Goal: Obtain resource: Obtain resource

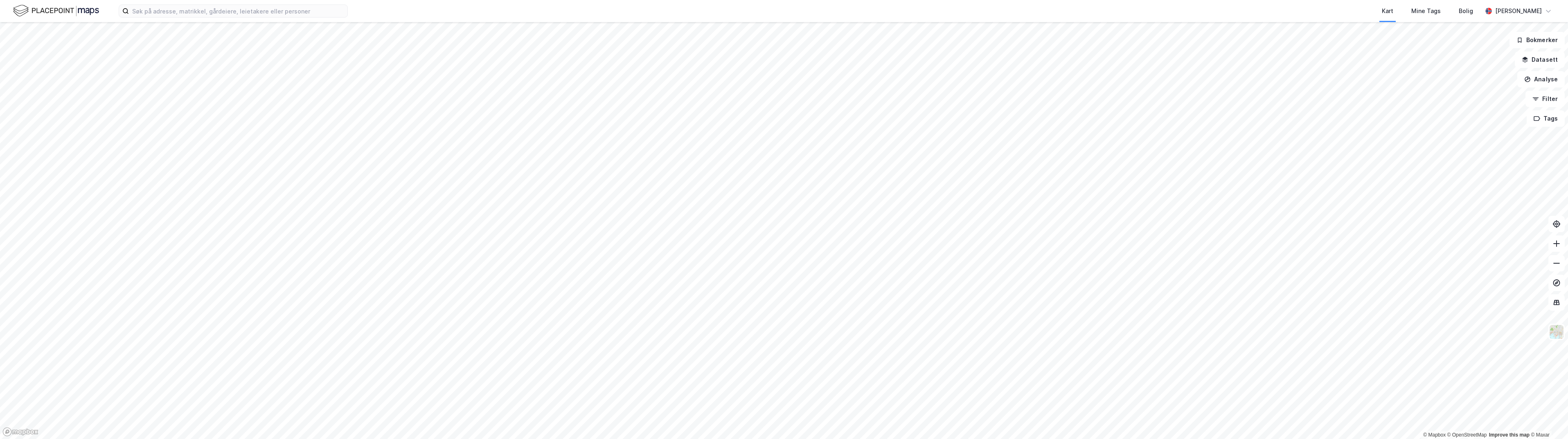
click at [652, 438] on html "Kart Mine Tags [PERSON_NAME] © Mapbox © OpenStreetMap Improve this map © Maxar …" at bounding box center [784, 220] width 1568 height 439
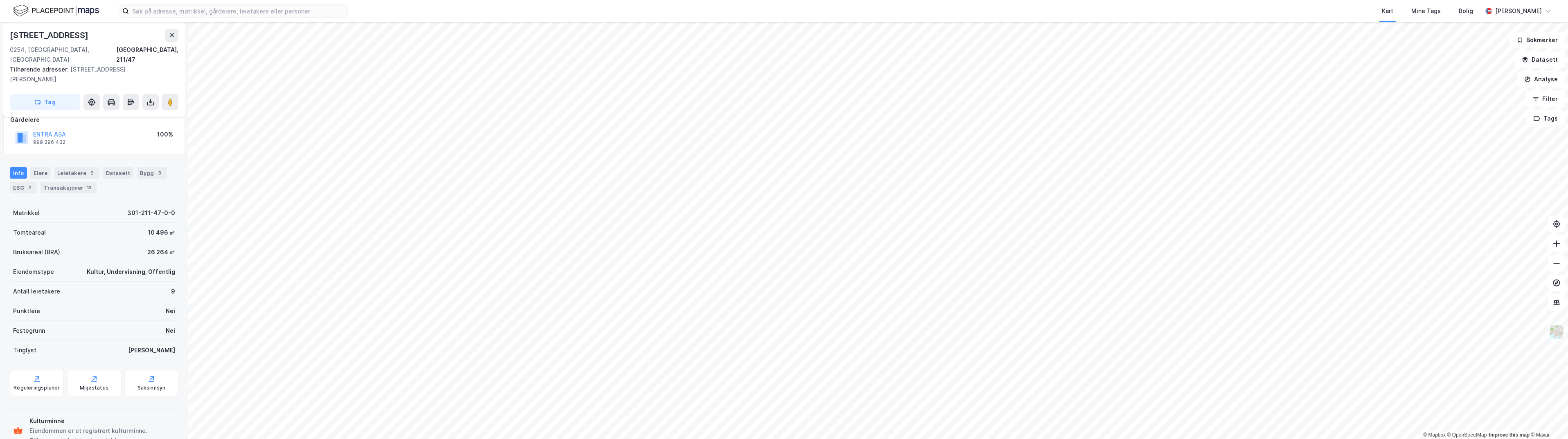
scroll to position [68, 0]
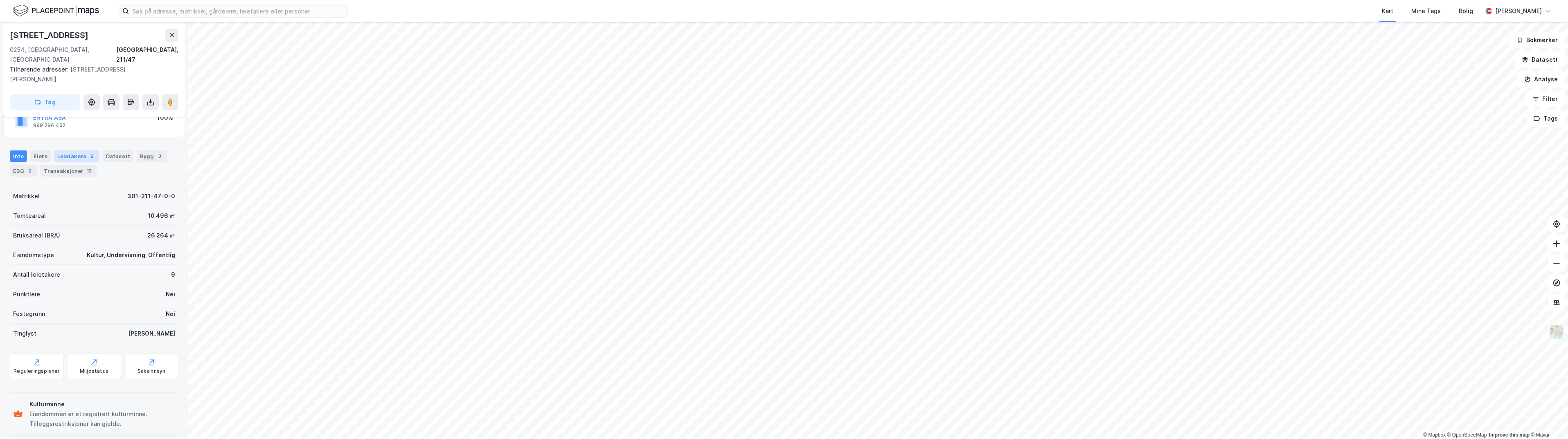
click at [72, 150] on div "Leietakere 9" at bounding box center [77, 156] width 46 height 12
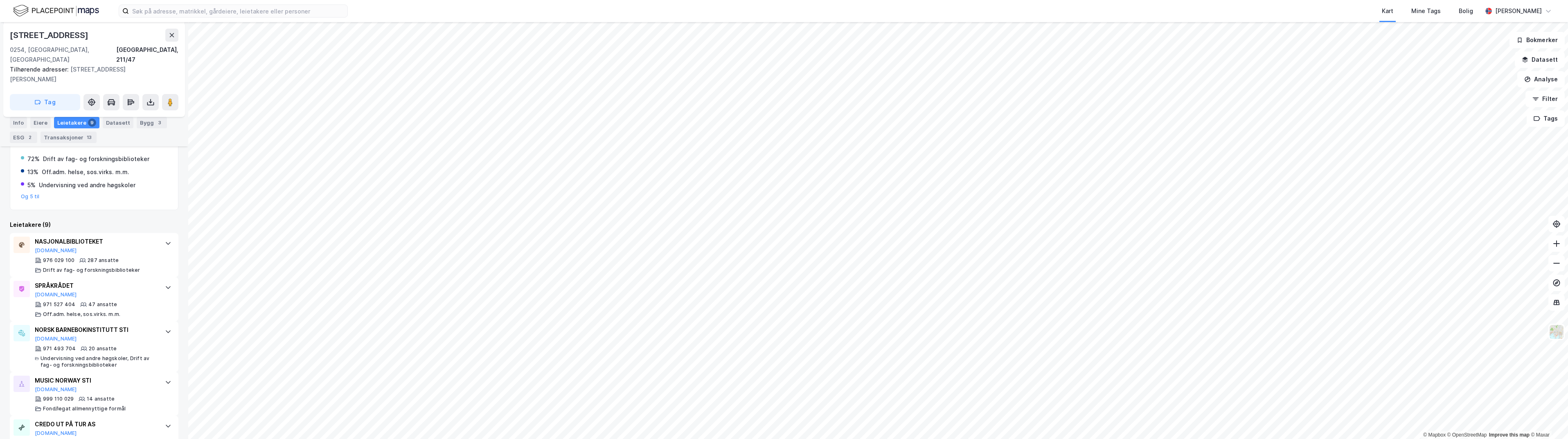
scroll to position [168, 0]
click at [162, 283] on div at bounding box center [169, 289] width 13 height 13
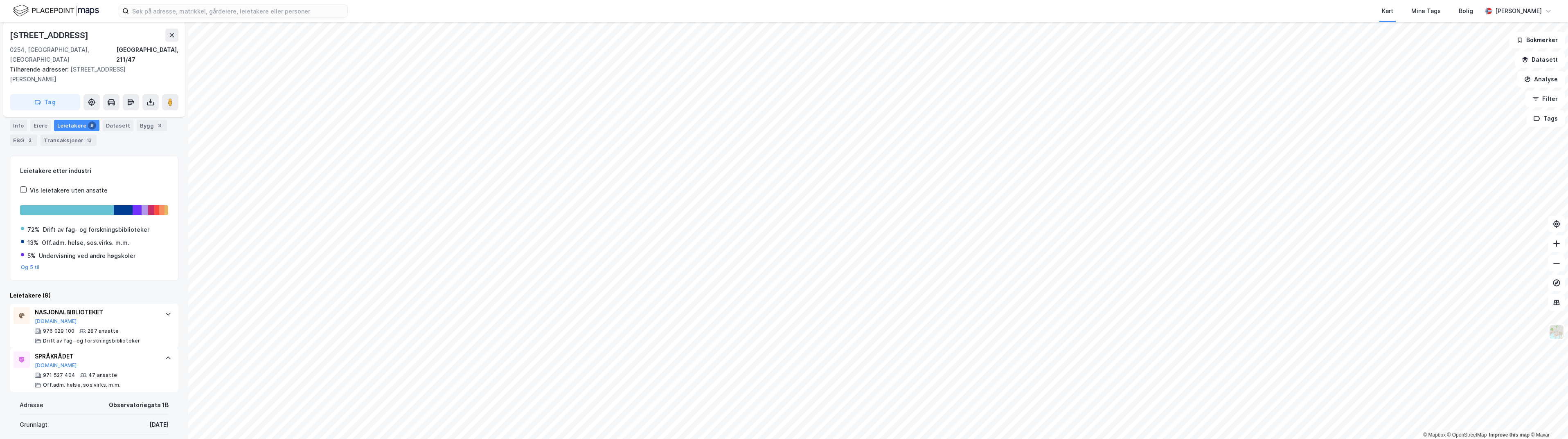
scroll to position [0, 0]
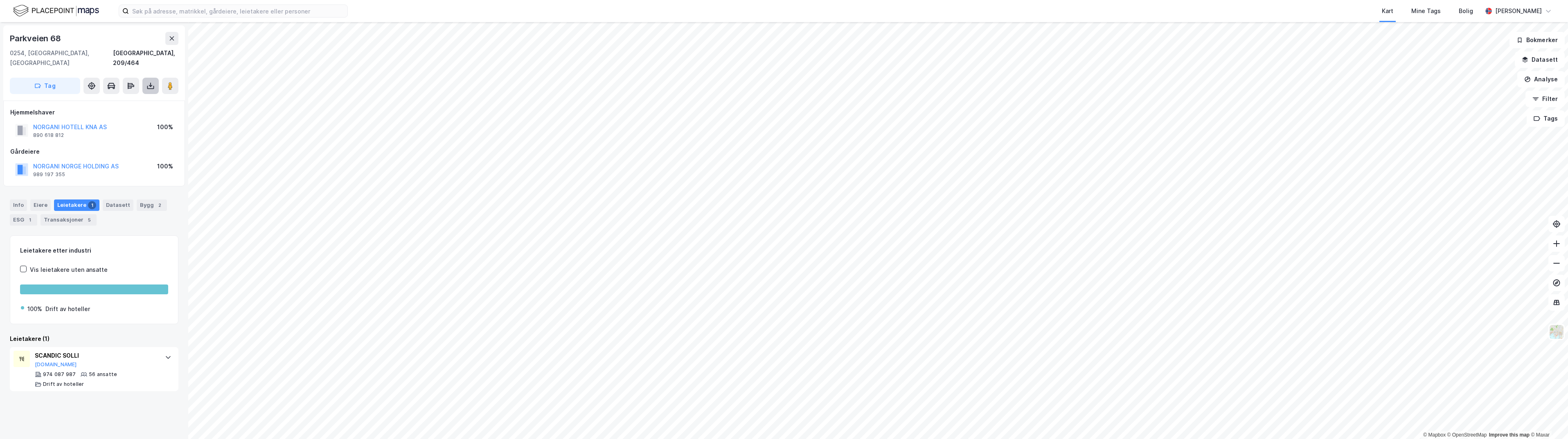
click at [150, 81] on icon at bounding box center [150, 85] width 8 height 8
click at [133, 85] on icon at bounding box center [131, 86] width 7 height 2
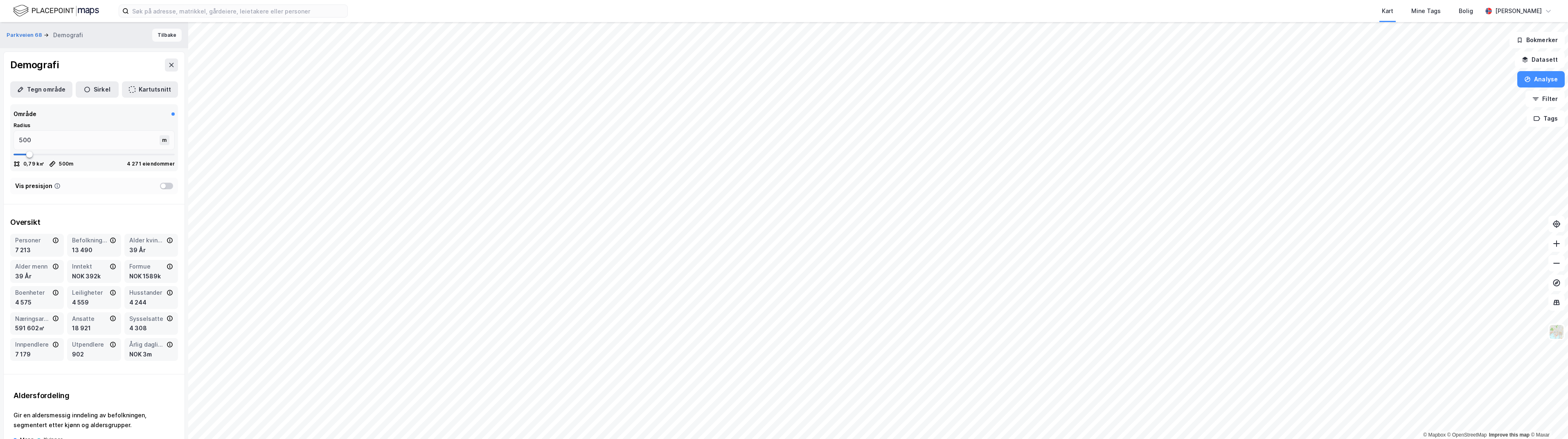
click at [167, 36] on button "Tilbake" at bounding box center [167, 35] width 29 height 13
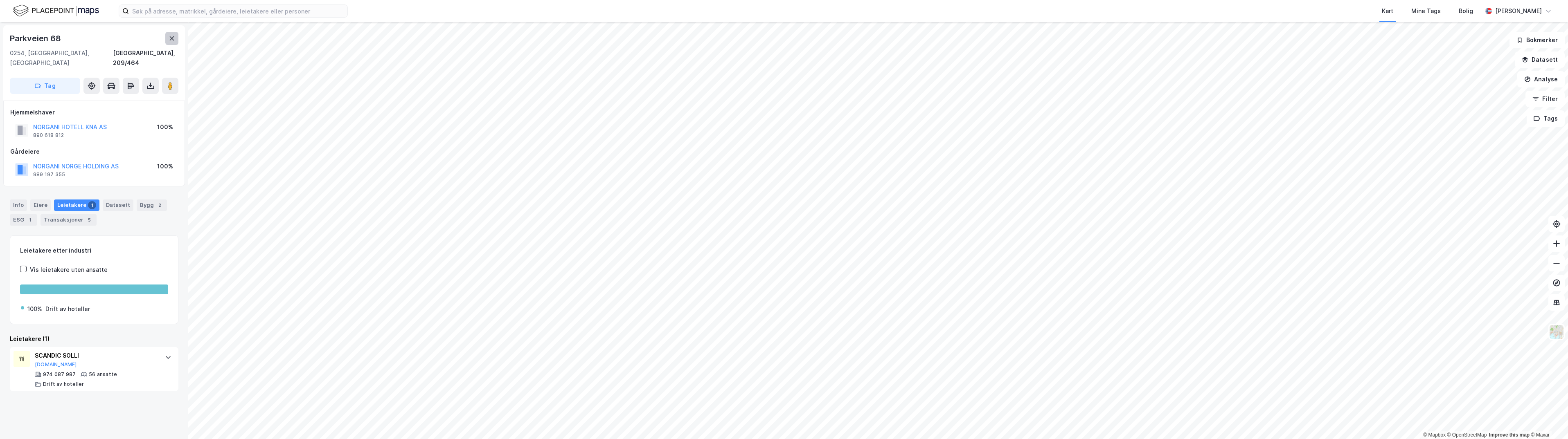
click at [173, 36] on icon at bounding box center [172, 38] width 7 height 7
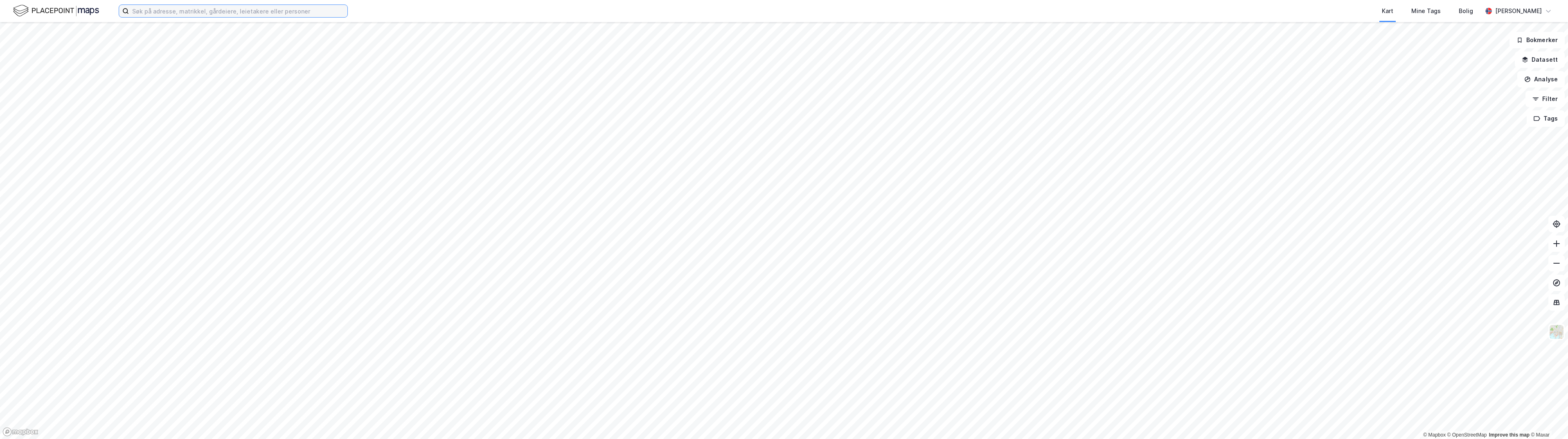
click at [317, 8] on input at bounding box center [238, 11] width 219 height 12
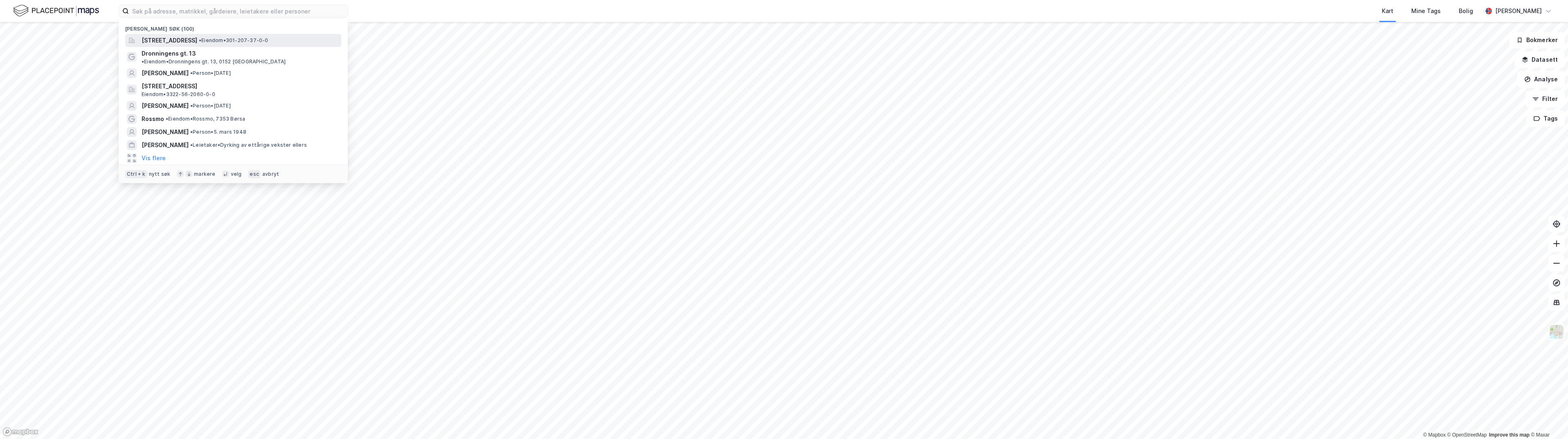
click at [192, 43] on span "[STREET_ADDRESS]" at bounding box center [169, 40] width 55 height 10
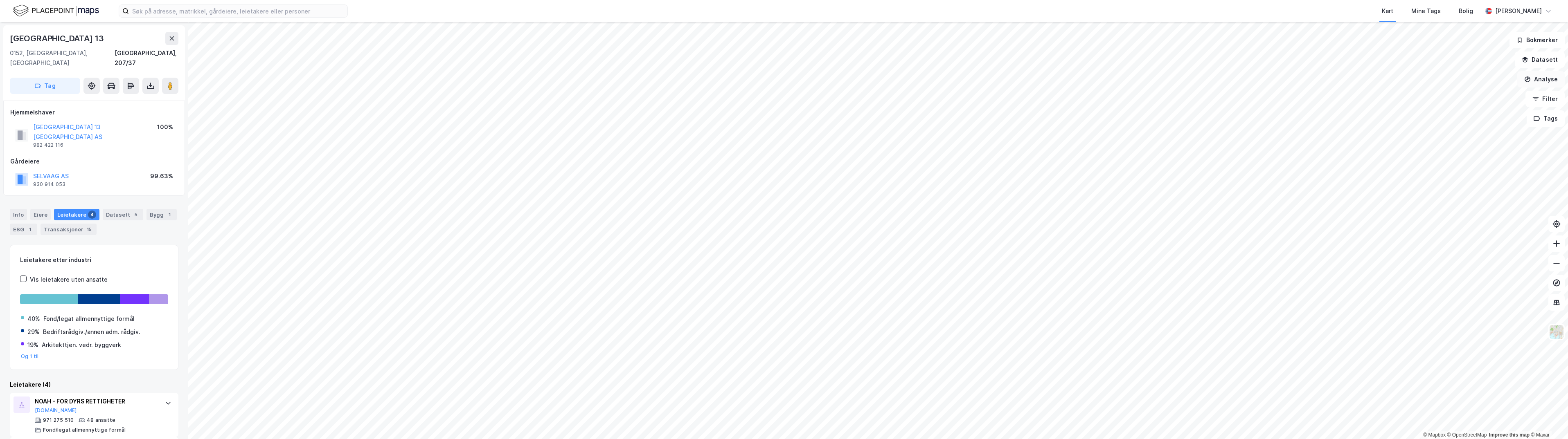
click at [1547, 77] on button "Analyse" at bounding box center [1541, 79] width 47 height 16
click at [1443, 117] on div "Tegn sirkel" at bounding box center [1465, 113] width 94 height 13
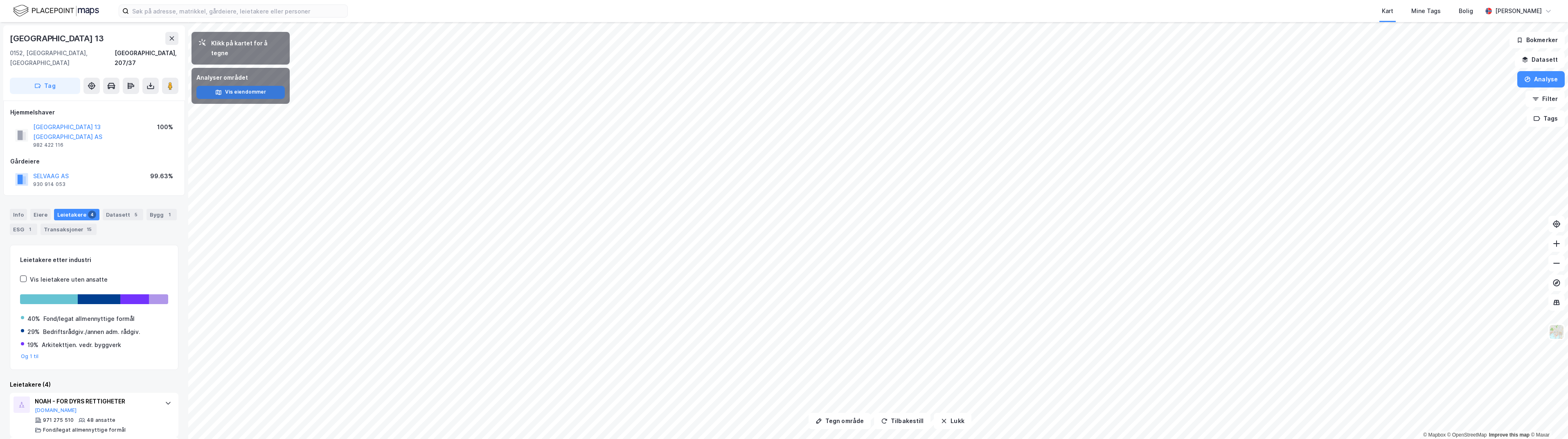
click at [243, 86] on button "Vis eiendommer" at bounding box center [240, 92] width 88 height 13
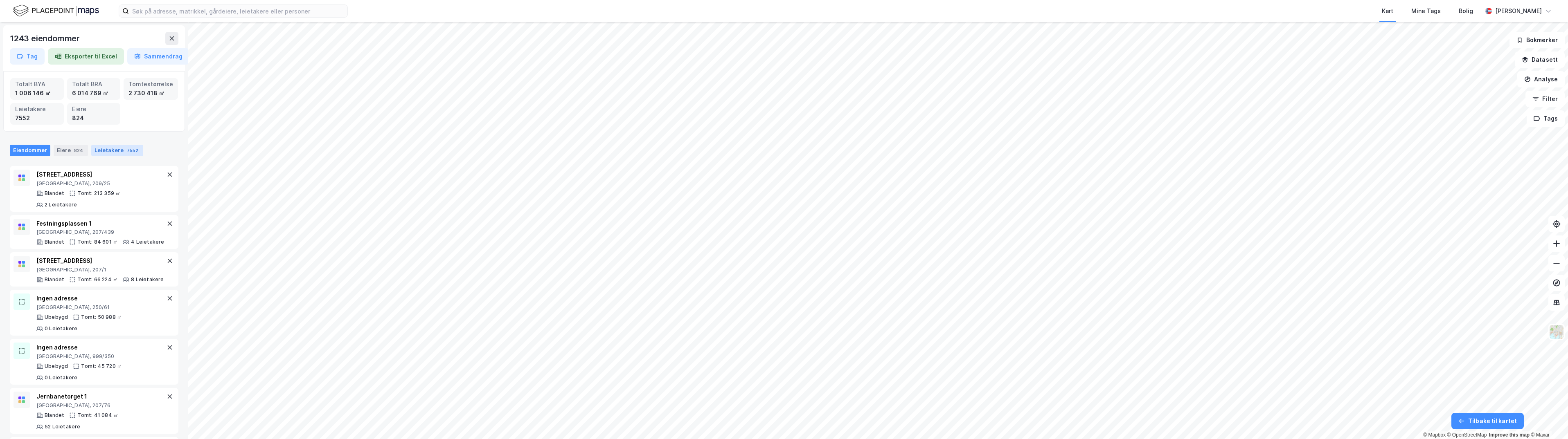
click at [111, 149] on div "Leietakere 7552" at bounding box center [117, 150] width 52 height 12
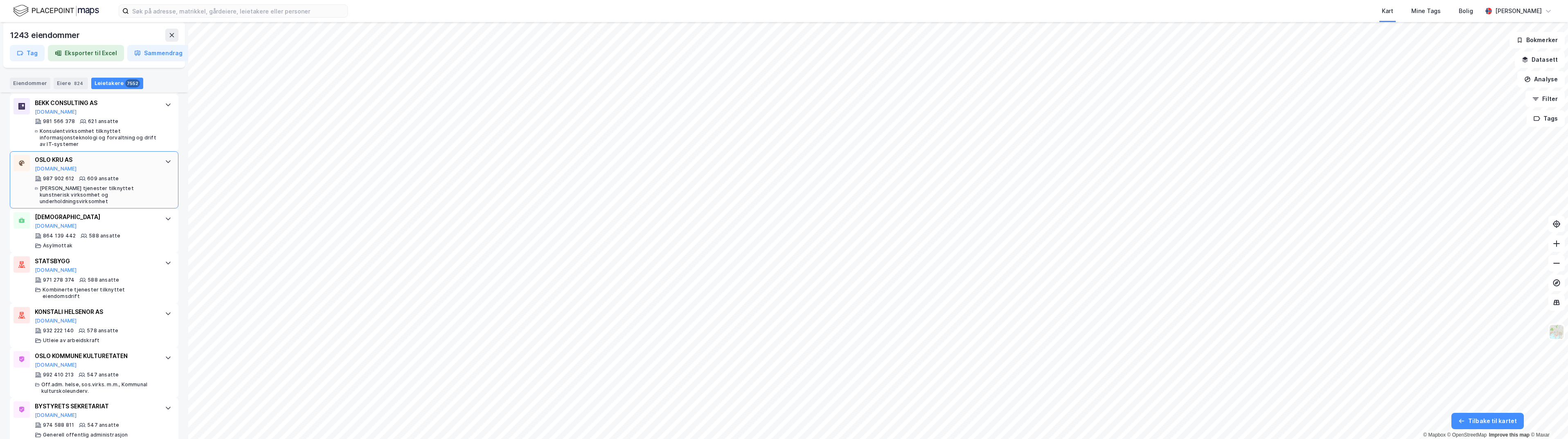
scroll to position [1716, 0]
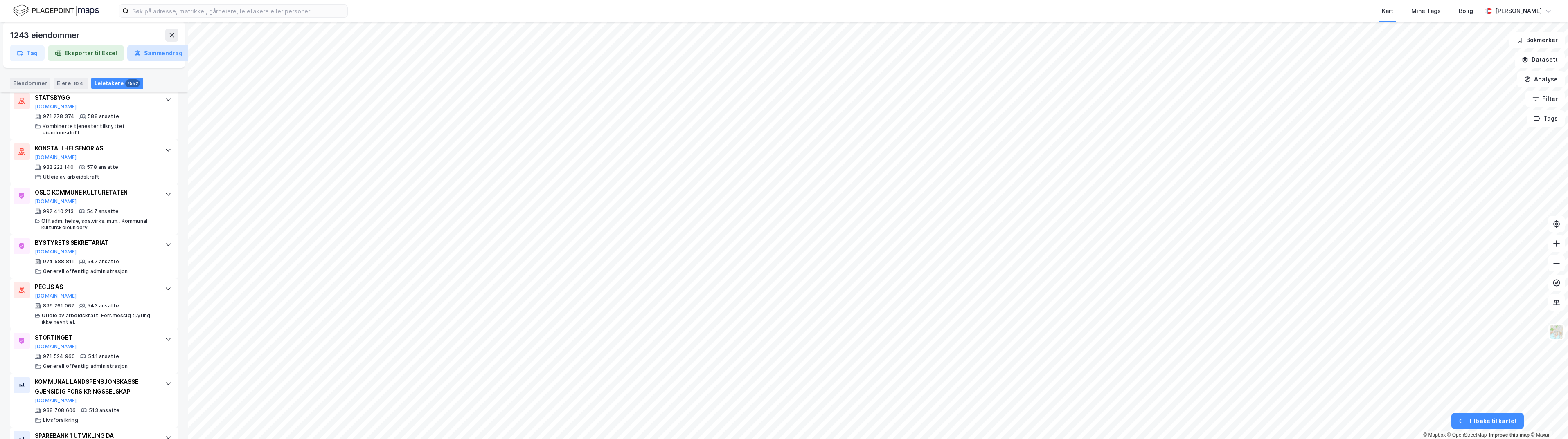
click at [169, 52] on button "Sammendrag" at bounding box center [158, 53] width 62 height 16
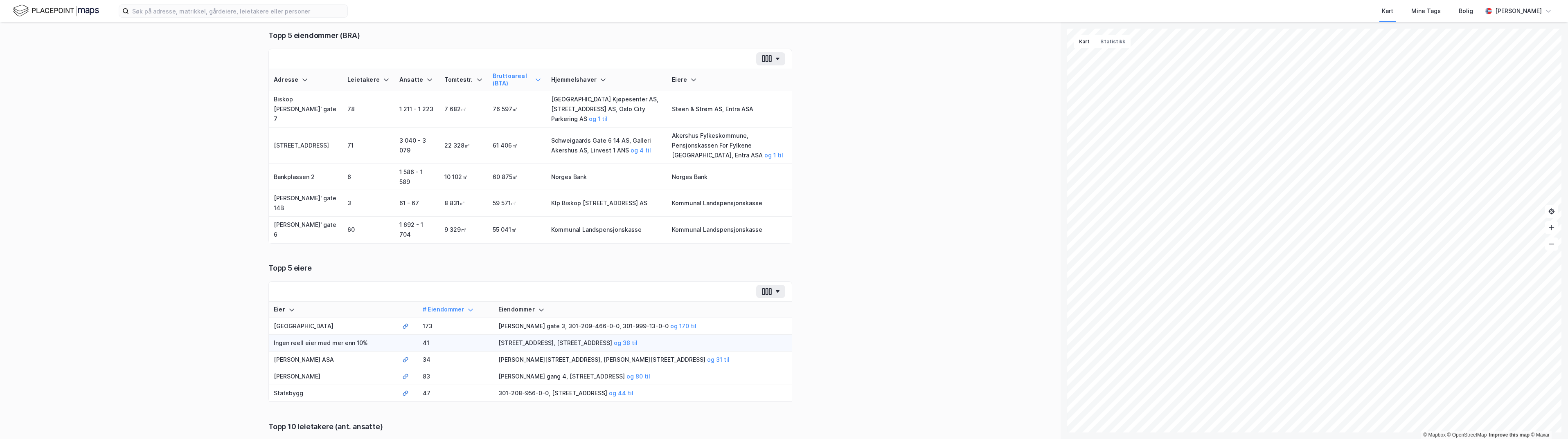
scroll to position [0, 0]
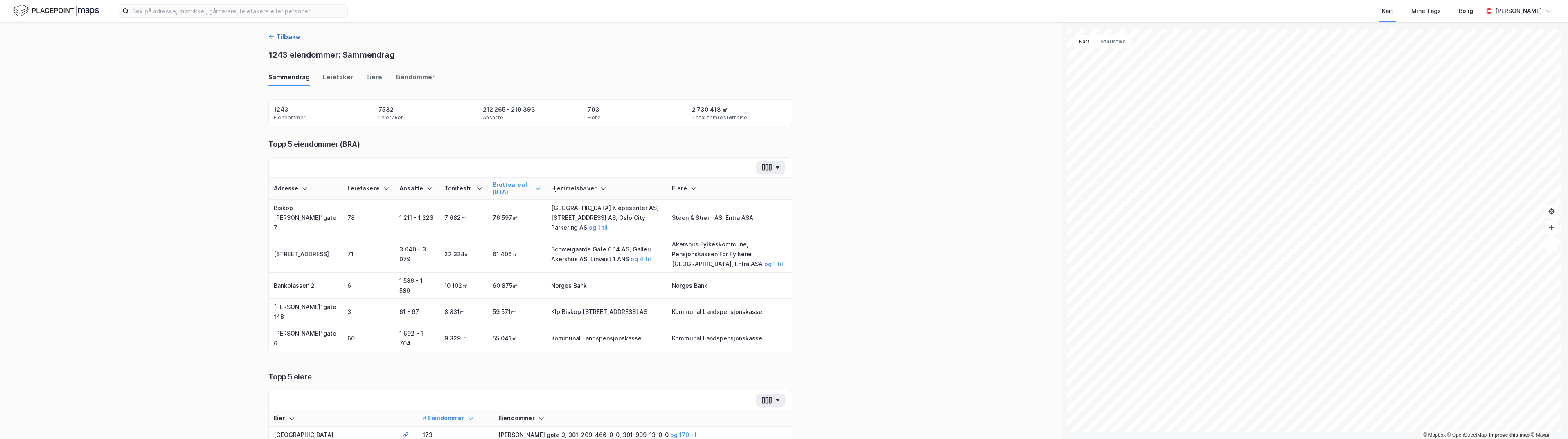
click at [276, 40] on button "Tilbake" at bounding box center [284, 36] width 32 height 10
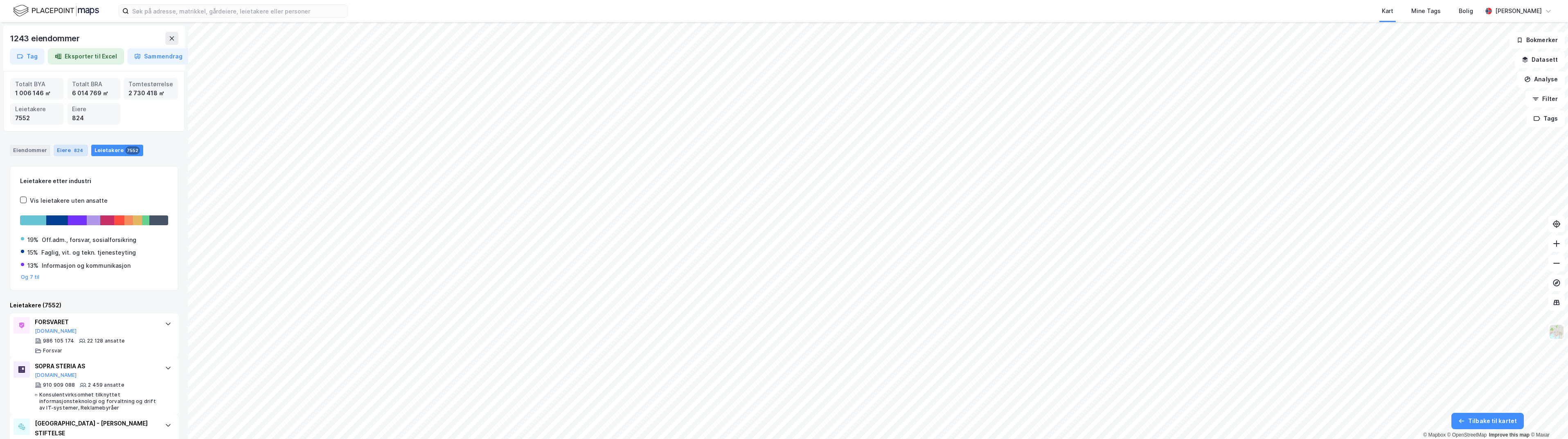
click at [65, 149] on div "Eiere 824" at bounding box center [71, 150] width 34 height 12
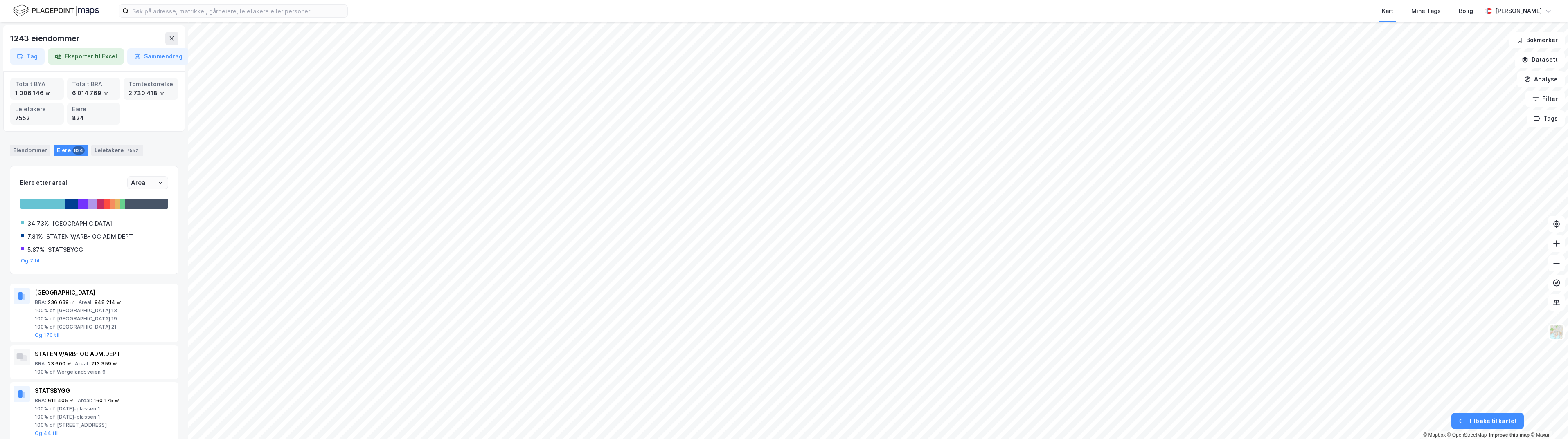
click at [96, 116] on div "824" at bounding box center [94, 118] width 44 height 9
click at [27, 55] on button "Tag" at bounding box center [27, 56] width 35 height 16
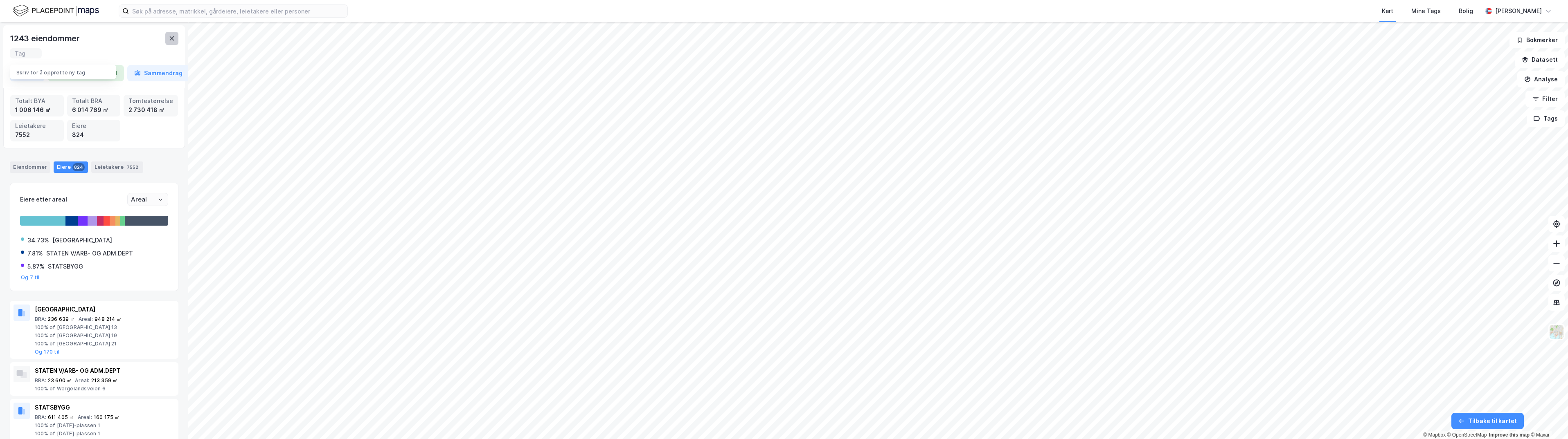
click at [170, 38] on icon at bounding box center [172, 38] width 7 height 7
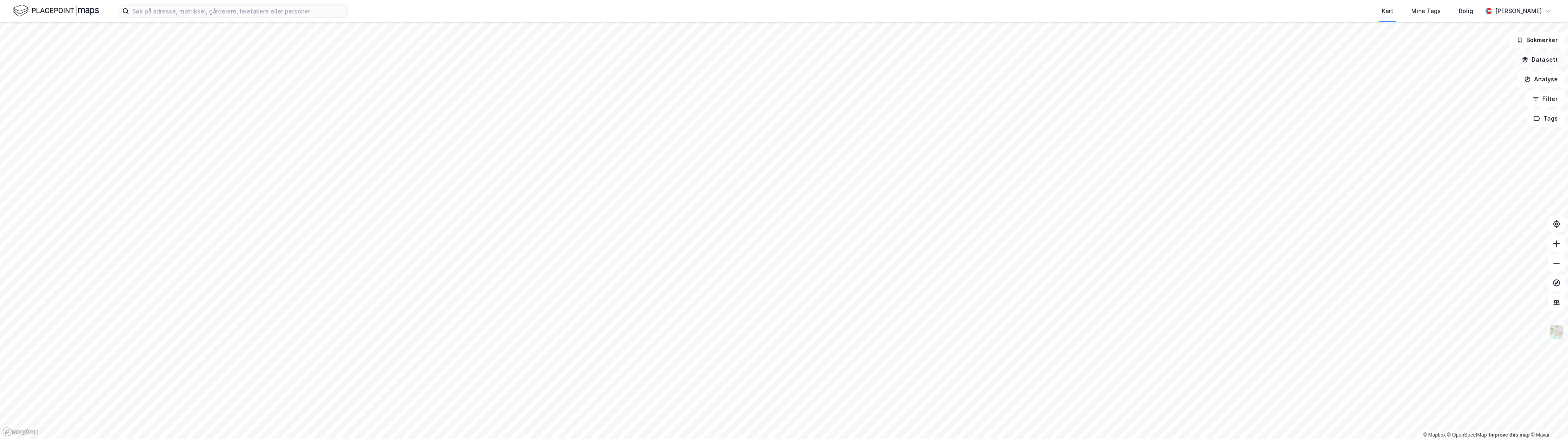
click at [1539, 61] on button "Datasett" at bounding box center [1540, 60] width 50 height 16
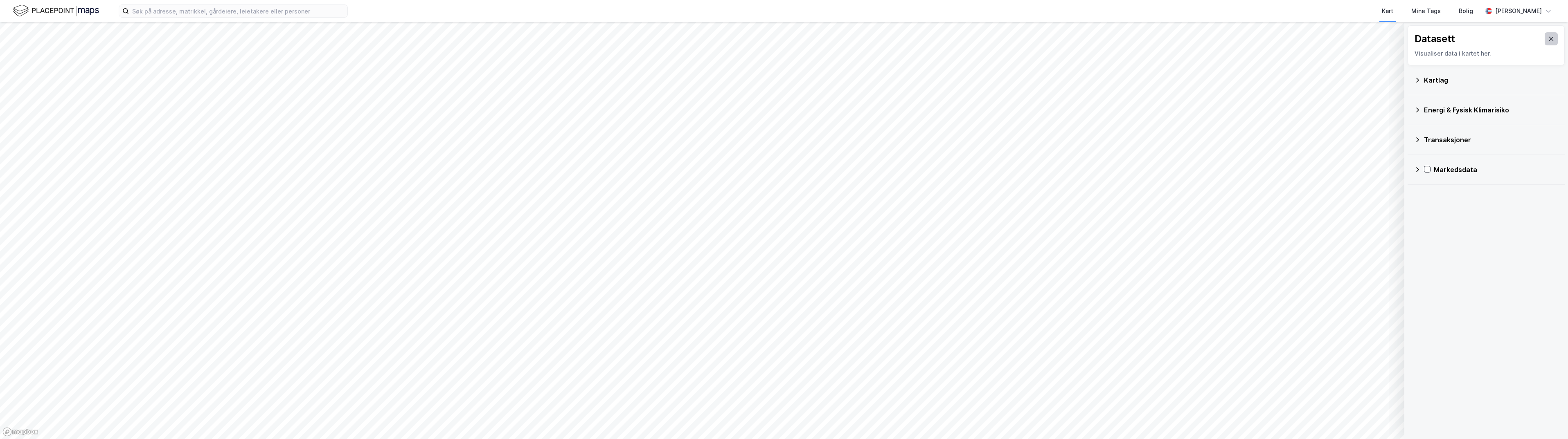
click at [1549, 38] on button at bounding box center [1552, 39] width 13 height 13
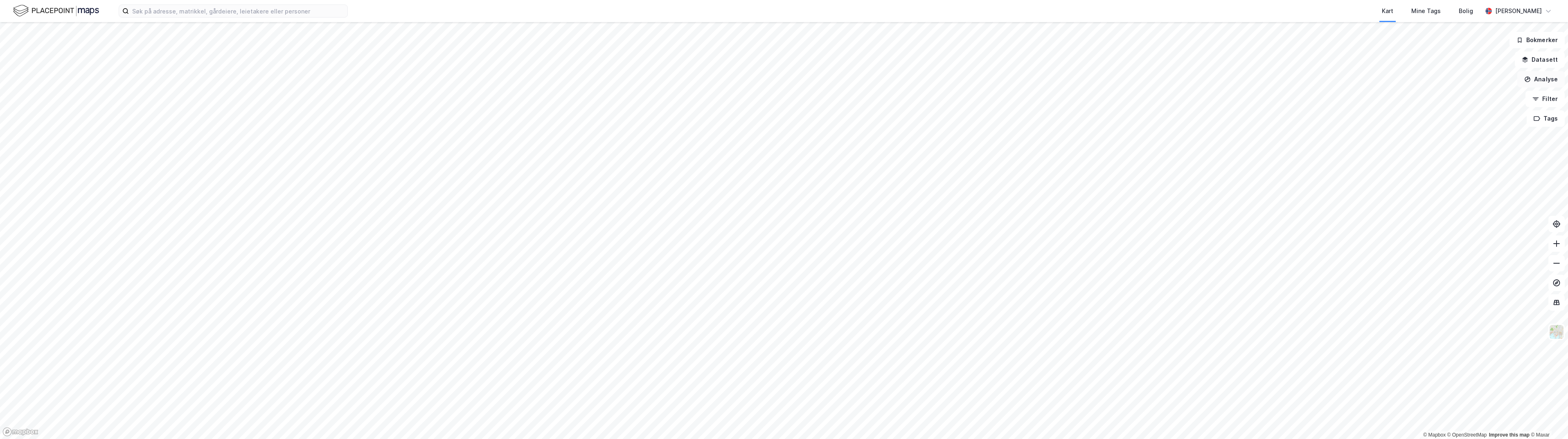
click at [1540, 82] on button "Analyse" at bounding box center [1541, 79] width 47 height 16
click at [1458, 96] on div "Tegn område" at bounding box center [1469, 96] width 71 height 7
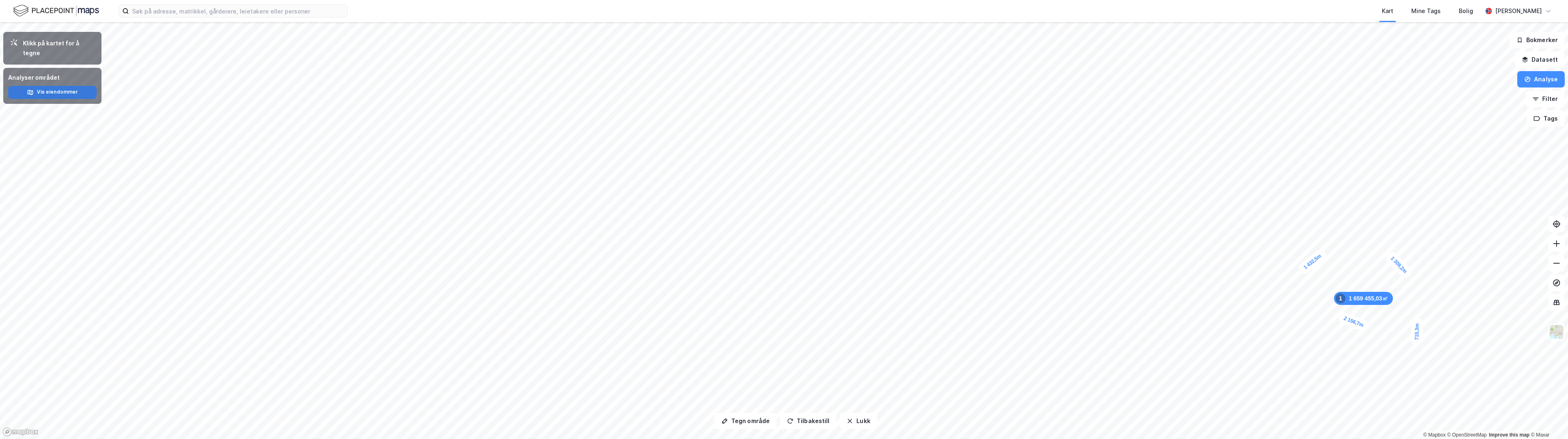
click at [43, 86] on button "Vis eiendommer" at bounding box center [52, 92] width 88 height 13
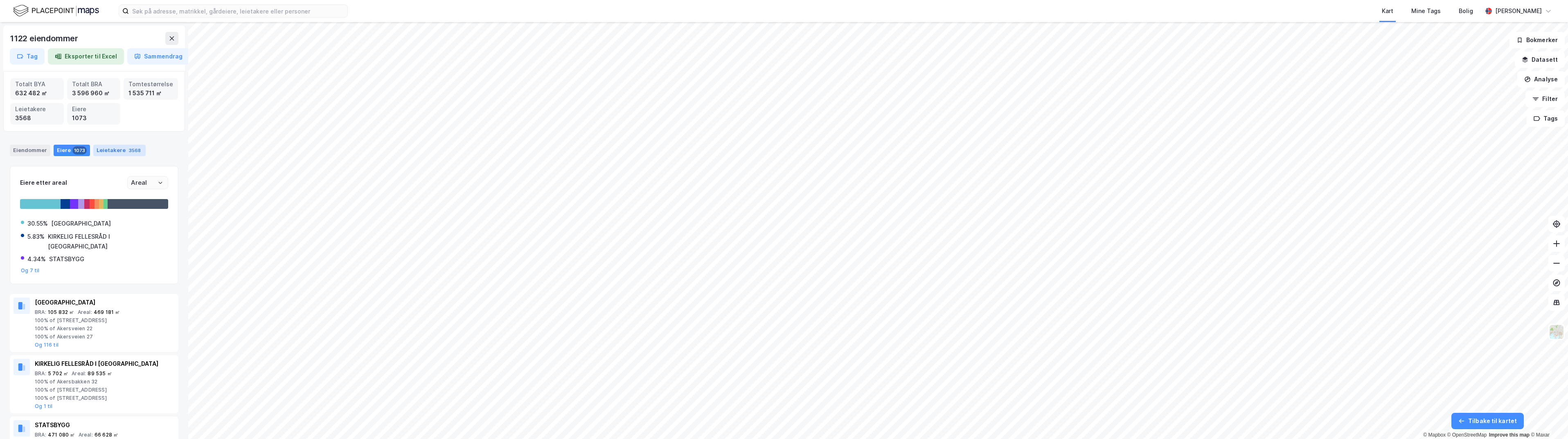
click at [105, 147] on div "Leietakere 3568" at bounding box center [119, 150] width 52 height 12
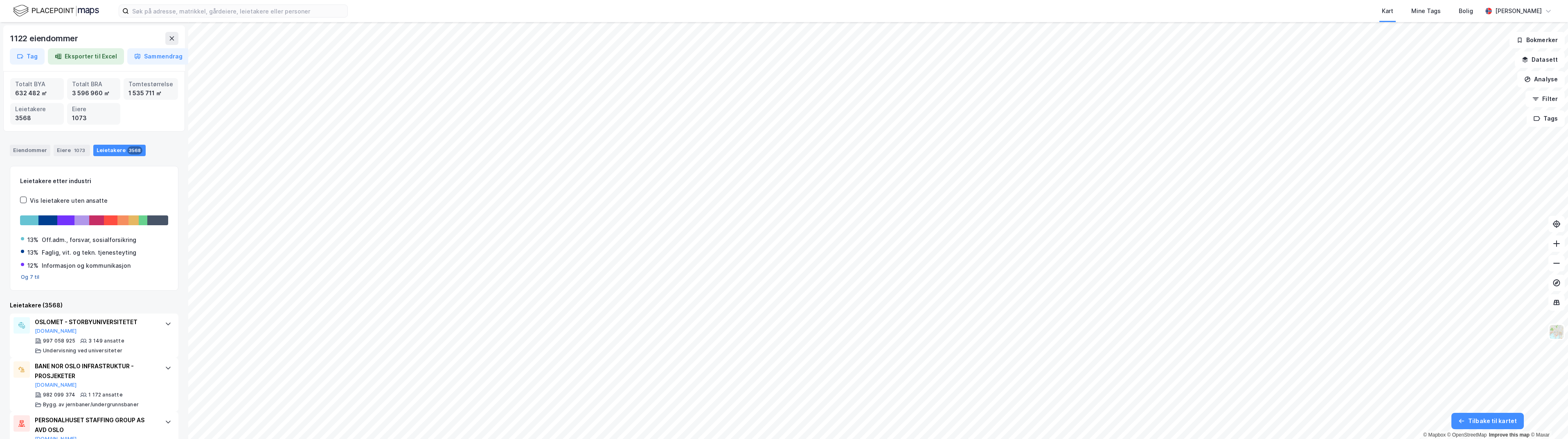
click at [35, 275] on button "Og 7 til" at bounding box center [30, 277] width 19 height 7
click at [22, 200] on icon at bounding box center [23, 199] width 5 height 5
click at [80, 57] on button "Eksporter til Excel" at bounding box center [86, 56] width 76 height 16
